Goal: Transaction & Acquisition: Subscribe to service/newsletter

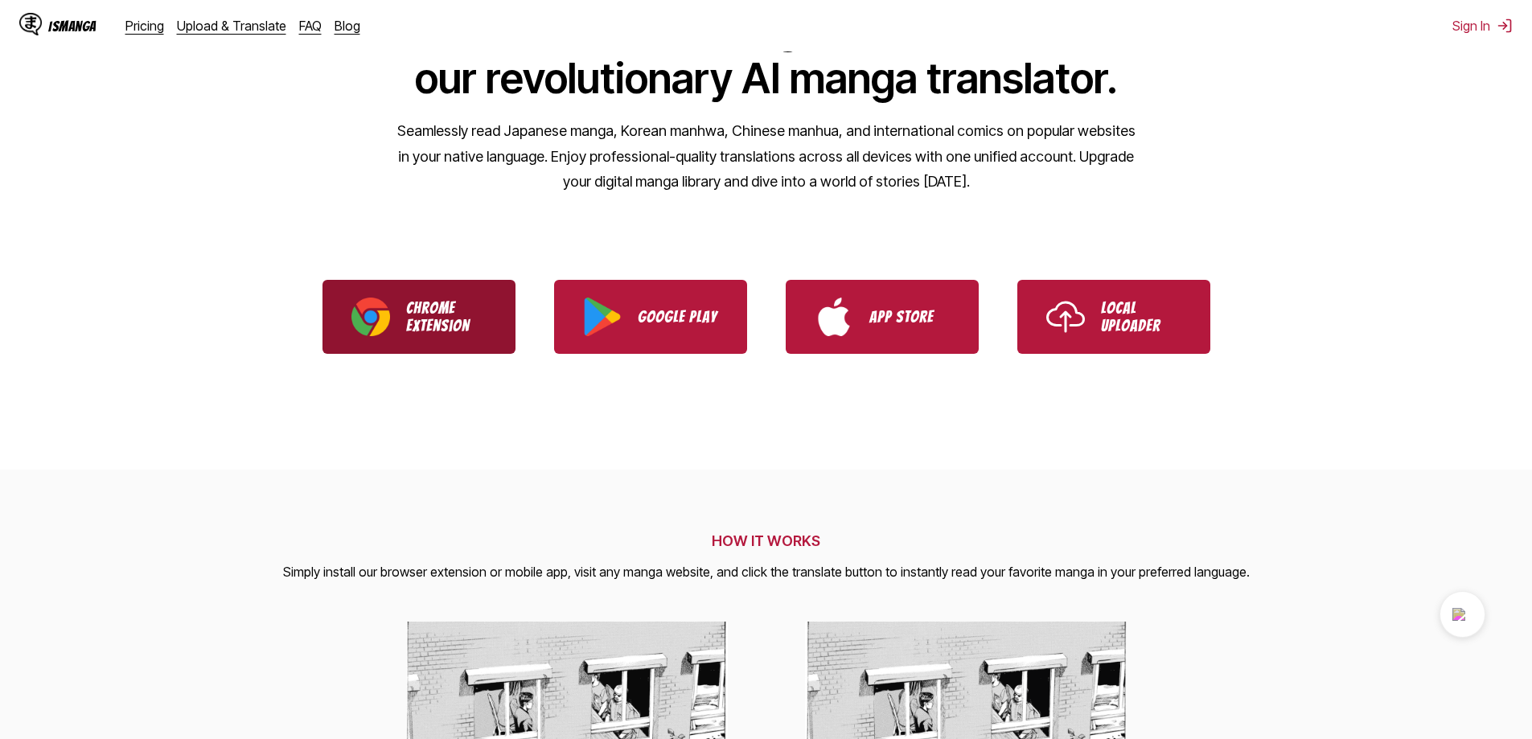
scroll to position [241, 0]
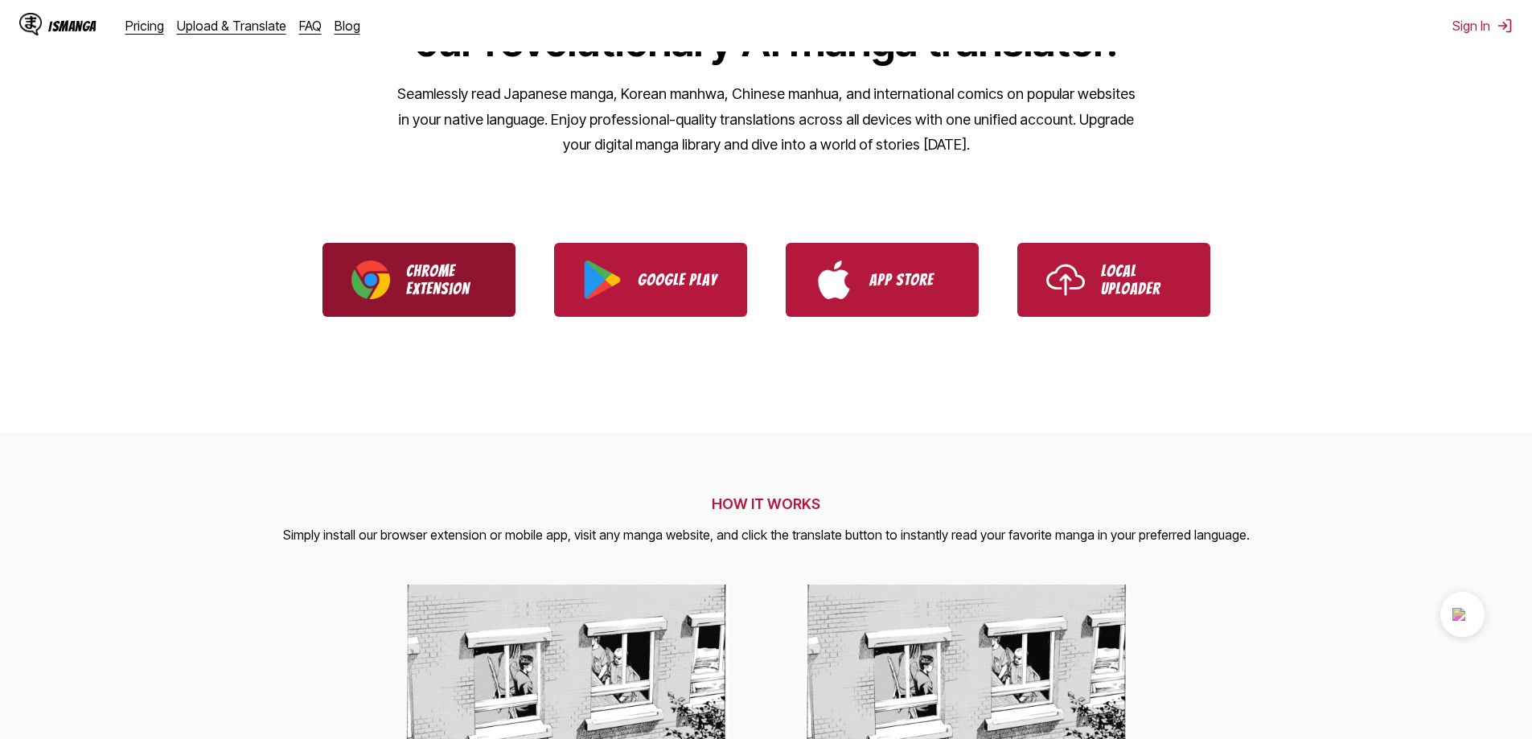
click at [453, 308] on link "Chrome Extension" at bounding box center [418, 280] width 193 height 74
